Goal: Transaction & Acquisition: Download file/media

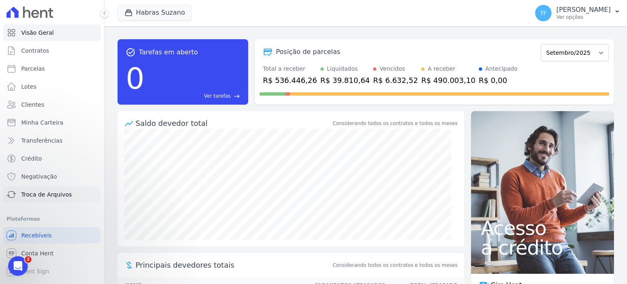
click at [60, 195] on span "Troca de Arquivos" at bounding box center [46, 194] width 51 height 8
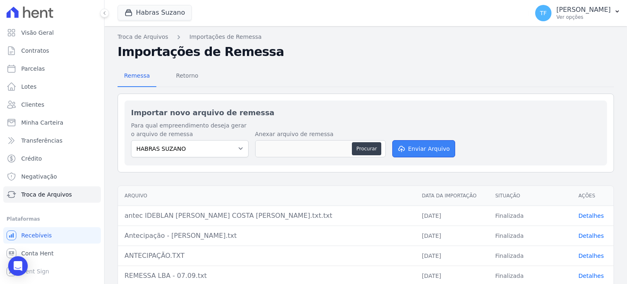
click at [413, 151] on button "Enviar Arquivo" at bounding box center [423, 148] width 63 height 17
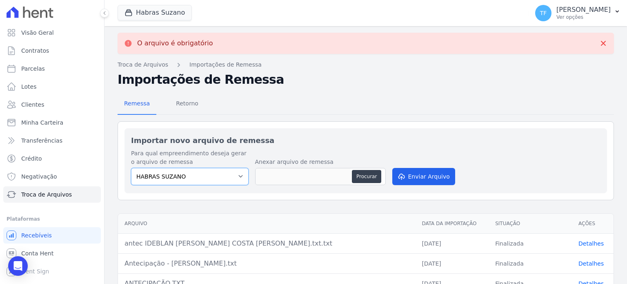
click at [214, 169] on select "HABRAS SUZANO" at bounding box center [190, 176] width 118 height 17
click at [359, 174] on button "Procurar" at bounding box center [366, 176] width 29 height 13
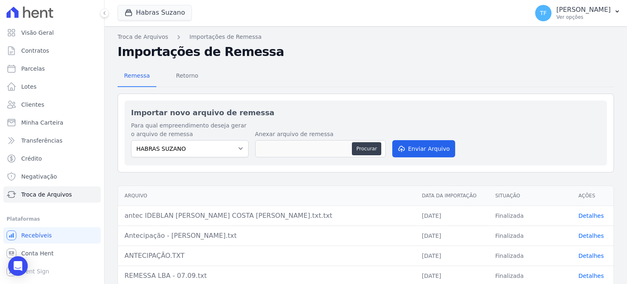
type input "2026 - 24.txt.txt"
click at [404, 151] on button "Enviar Arquivo" at bounding box center [423, 148] width 63 height 17
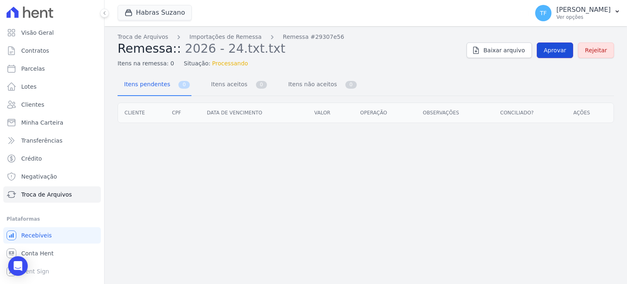
click at [557, 57] on link "Aprovar" at bounding box center [555, 50] width 36 height 16
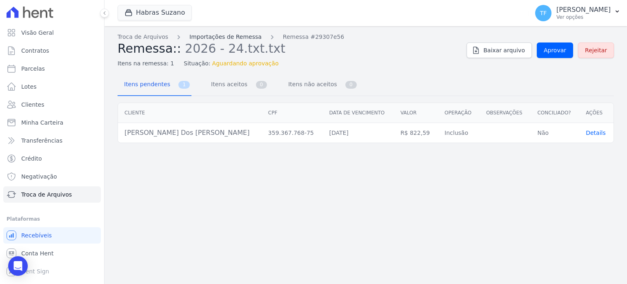
click at [222, 35] on link "Importações de Remessa" at bounding box center [225, 37] width 72 height 9
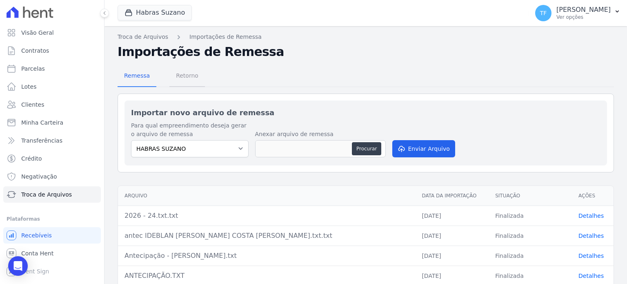
click at [188, 75] on span "Retorno" at bounding box center [187, 75] width 32 height 16
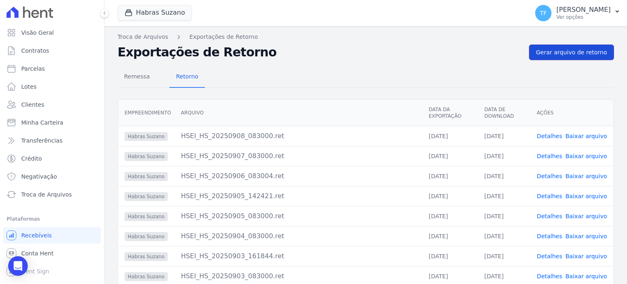
click at [569, 57] on link "Gerar arquivo de retorno" at bounding box center [571, 53] width 85 height 16
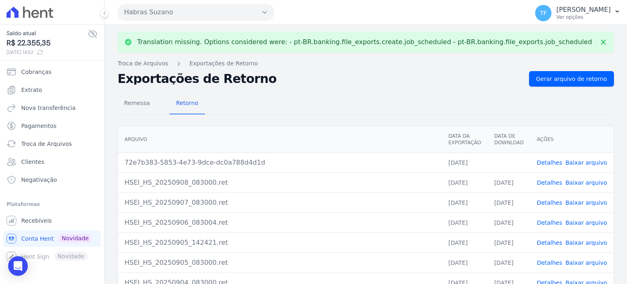
click at [544, 159] on link "Detalhes" at bounding box center [549, 162] width 25 height 7
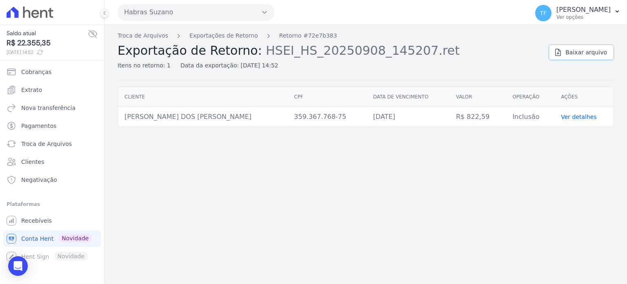
click at [589, 55] on span "Baixar arquivo" at bounding box center [587, 52] width 42 height 8
click at [58, 145] on span "Troca de Arquivos" at bounding box center [46, 144] width 51 height 8
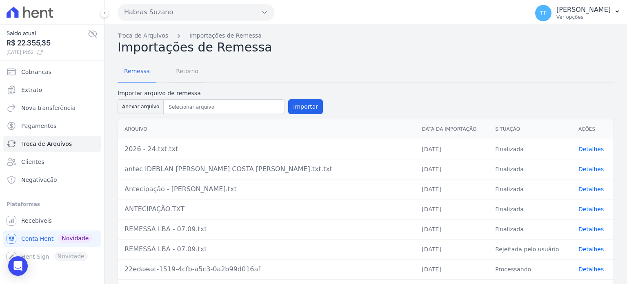
click at [180, 73] on span "Retorno" at bounding box center [187, 71] width 32 height 16
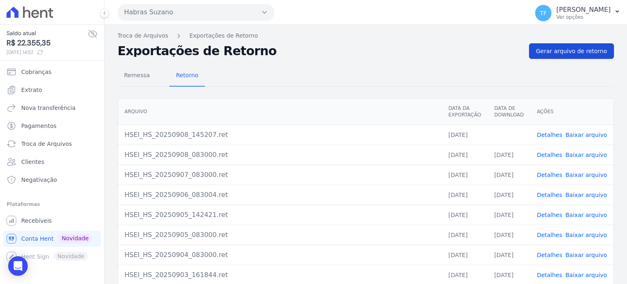
click at [562, 51] on span "Gerar arquivo de retorno" at bounding box center [571, 51] width 71 height 8
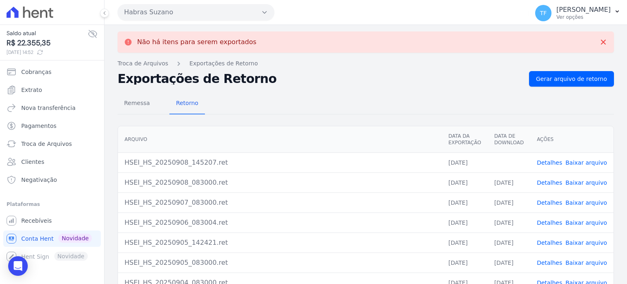
click at [580, 160] on link "Baixar arquivo" at bounding box center [587, 162] width 42 height 7
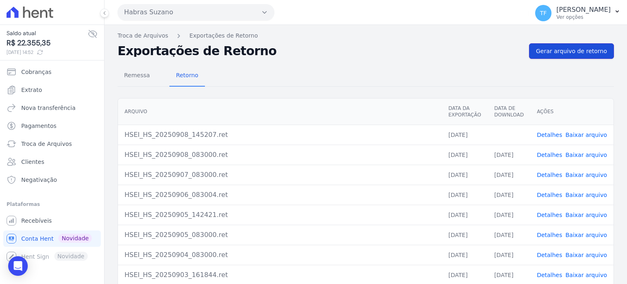
click at [565, 49] on span "Gerar arquivo de retorno" at bounding box center [571, 51] width 71 height 8
